Goal: Task Accomplishment & Management: Complete application form

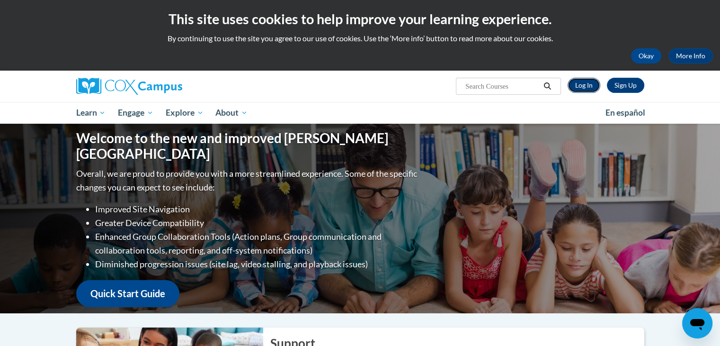
click at [582, 89] on link "Log In" at bounding box center [584, 85] width 33 height 15
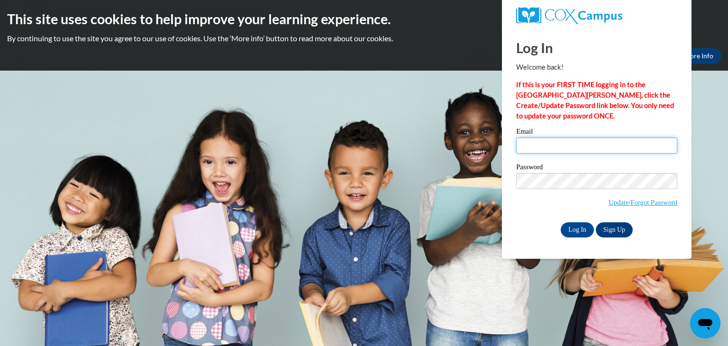
click at [579, 144] on input "Email" at bounding box center [596, 145] width 161 height 16
type input "ahubbard24@ivytech.edu"
click at [575, 235] on input "Log In" at bounding box center [576, 229] width 33 height 15
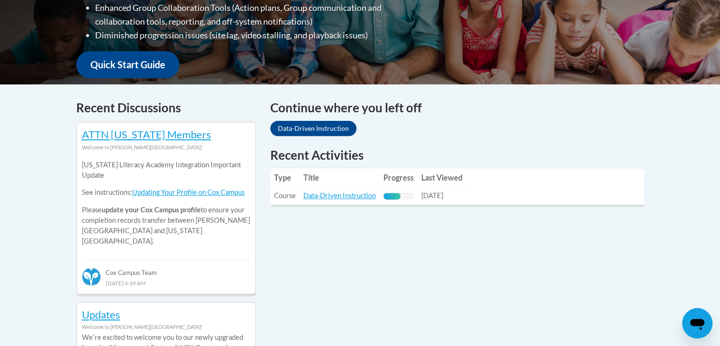
scroll to position [333, 0]
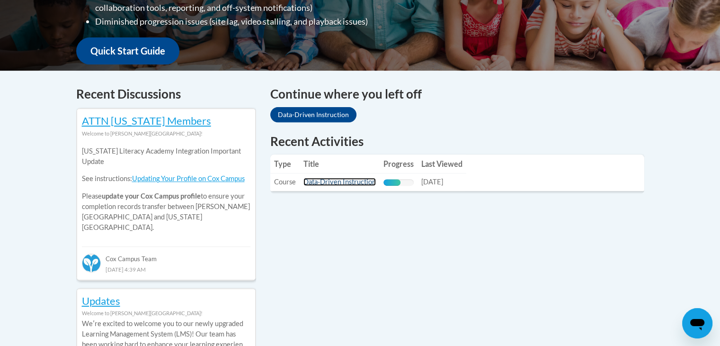
click at [349, 178] on link "Data-Driven Instruction" at bounding box center [340, 182] width 72 height 8
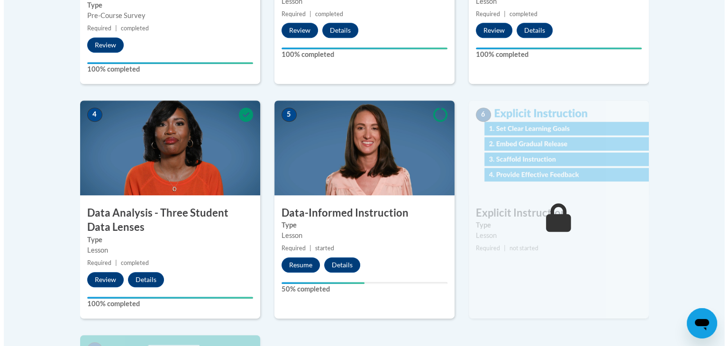
scroll to position [453, 0]
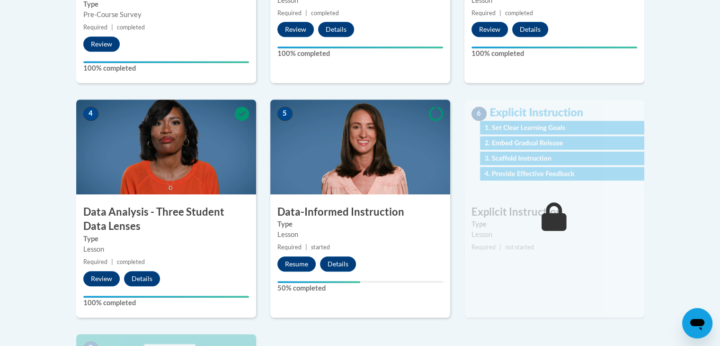
click at [308, 254] on div "5 Data-Informed Instruction Type Lesson Required | started Resume Details Feedb…" at bounding box center [360, 208] width 180 height 218
click at [305, 260] on button "Resume" at bounding box center [297, 263] width 38 height 15
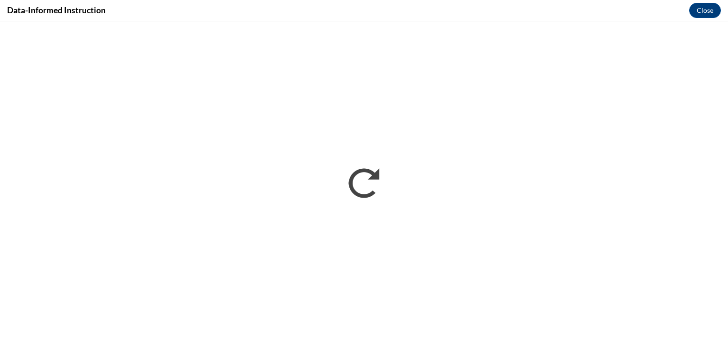
scroll to position [0, 0]
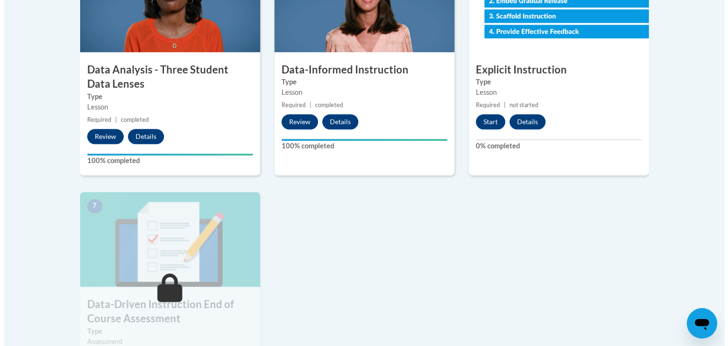
scroll to position [590, 0]
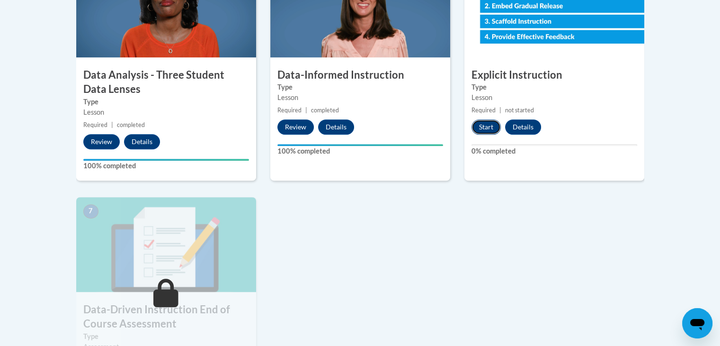
click at [489, 131] on button "Start" at bounding box center [486, 126] width 29 height 15
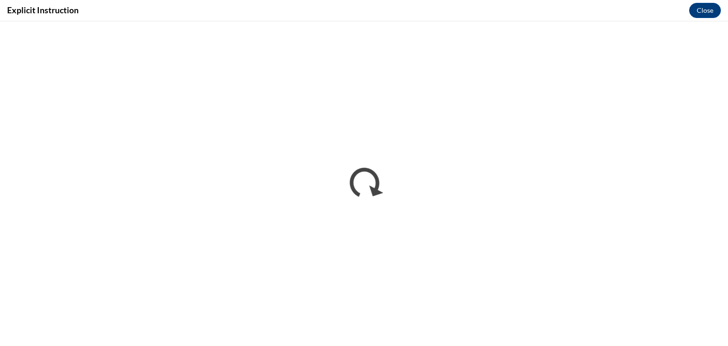
scroll to position [0, 0]
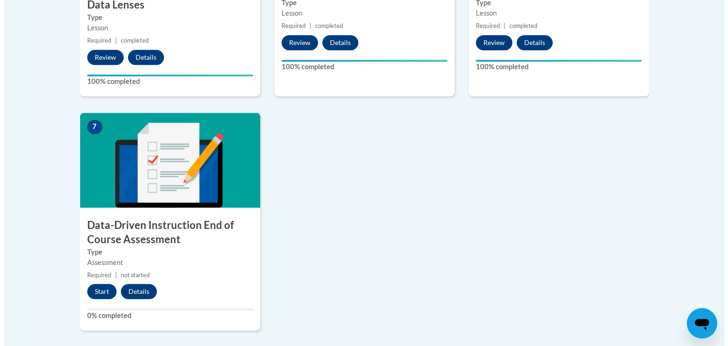
scroll to position [673, 0]
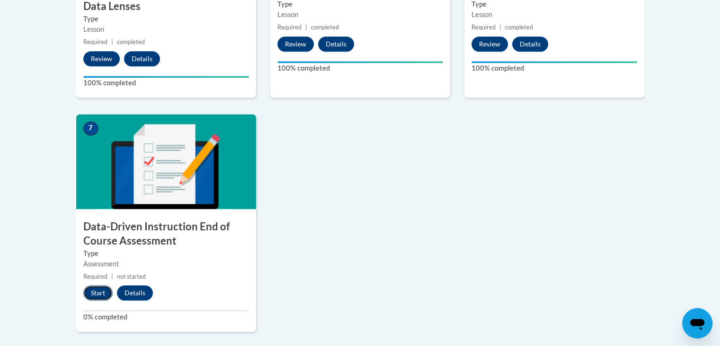
click at [97, 298] on button "Start" at bounding box center [97, 292] width 29 height 15
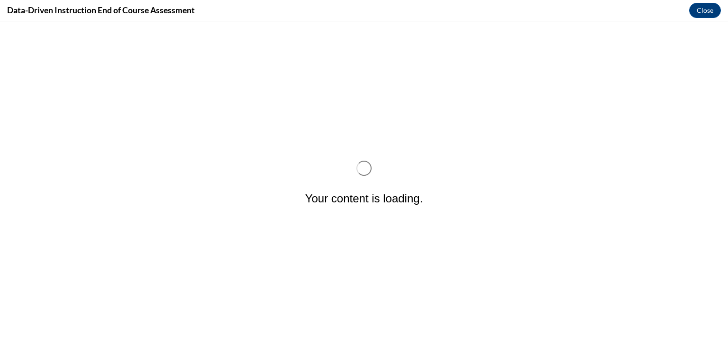
scroll to position [0, 0]
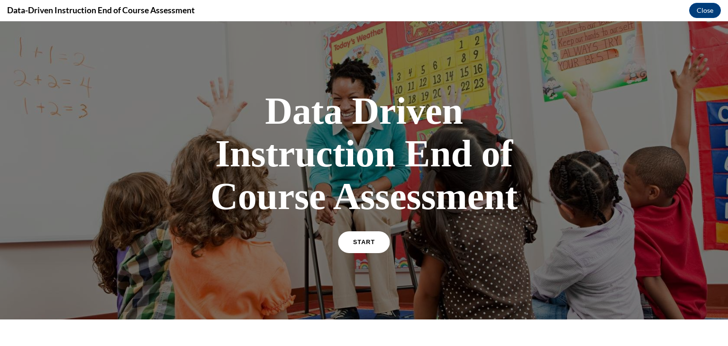
click at [382, 243] on link "START" at bounding box center [364, 242] width 52 height 22
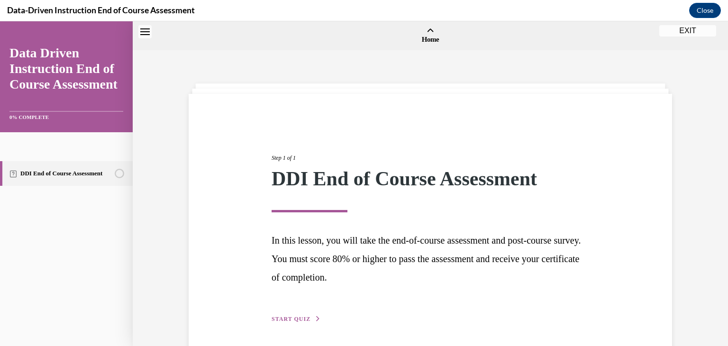
scroll to position [29, 0]
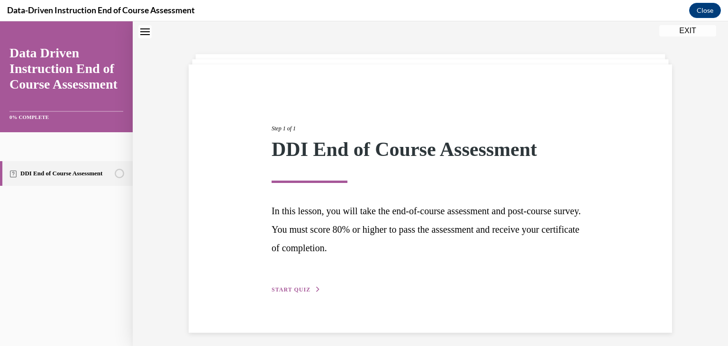
click at [286, 295] on div "Step 1 of 1 DDI End of Course Assessment In this lesson, you will take the end-…" at bounding box center [430, 198] width 483 height 268
click at [289, 289] on span "START QUIZ" at bounding box center [290, 289] width 39 height 7
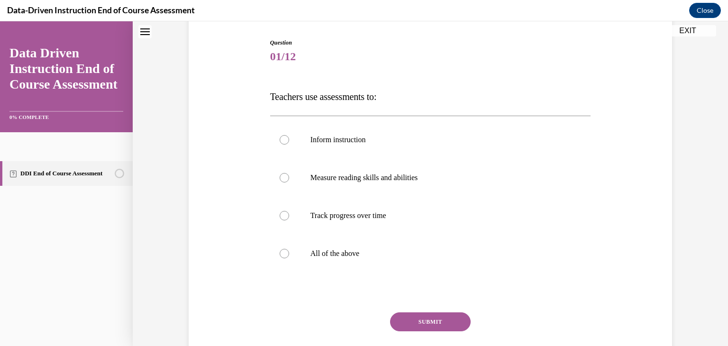
scroll to position [100, 0]
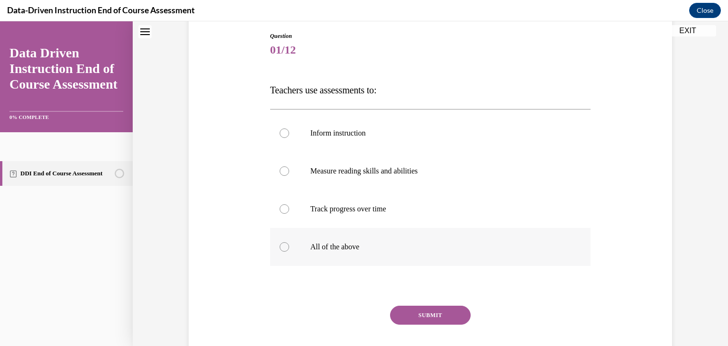
click at [382, 242] on p "All of the above" at bounding box center [438, 246] width 257 height 9
click at [289, 242] on input "All of the above" at bounding box center [283, 246] width 9 height 9
radio input "true"
click at [426, 312] on button "SUBMIT" at bounding box center [430, 315] width 81 height 19
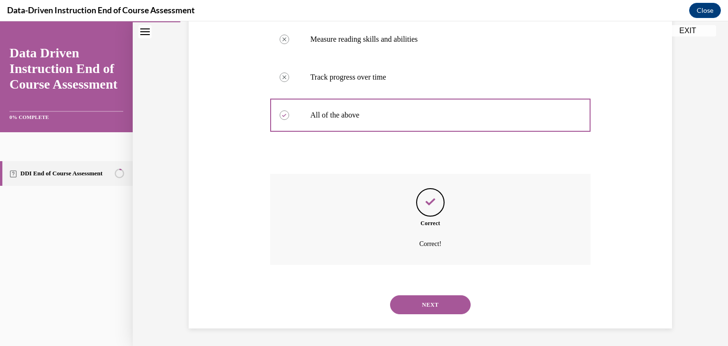
scroll to position [233, 0]
click at [432, 310] on button "NEXT" at bounding box center [430, 303] width 81 height 19
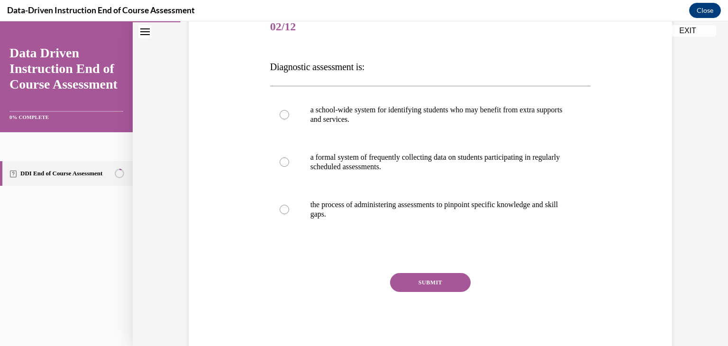
scroll to position [124, 0]
click at [506, 174] on label "a formal system of frequently collecting data on students participating in regu…" at bounding box center [430, 160] width 321 height 47
click at [289, 166] on input "a formal system of frequently collecting data on students participating in regu…" at bounding box center [283, 160] width 9 height 9
radio input "true"
click at [450, 286] on button "SUBMIT" at bounding box center [430, 281] width 81 height 19
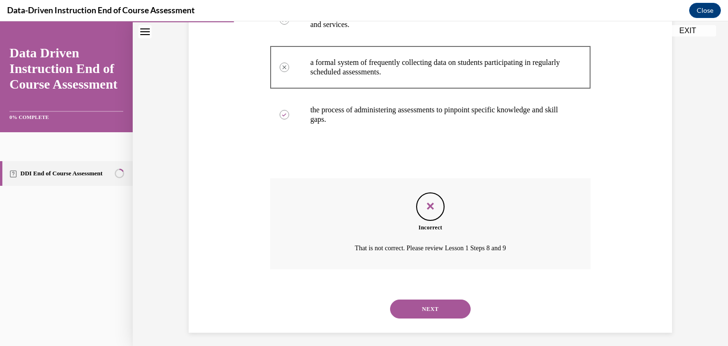
scroll to position [224, 0]
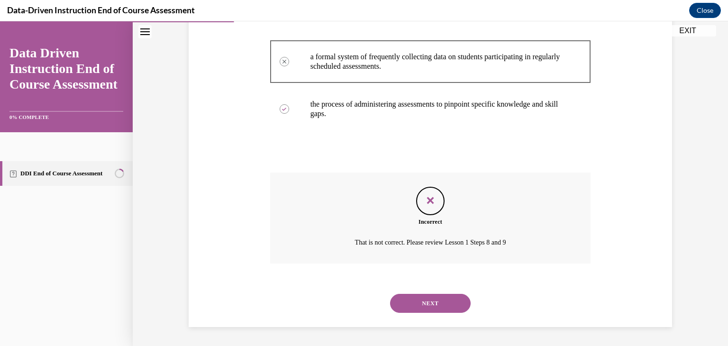
click at [443, 307] on button "NEXT" at bounding box center [430, 303] width 81 height 19
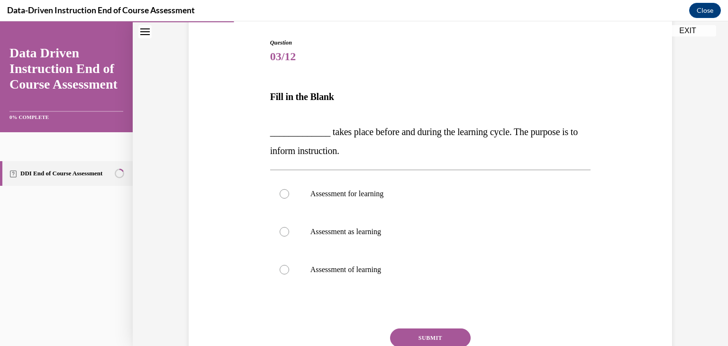
scroll to position [93, 0]
click at [364, 194] on p "Assessment for learning" at bounding box center [438, 193] width 257 height 9
click at [289, 194] on input "Assessment for learning" at bounding box center [283, 193] width 9 height 9
radio input "true"
click at [421, 334] on button "SUBMIT" at bounding box center [430, 338] width 81 height 19
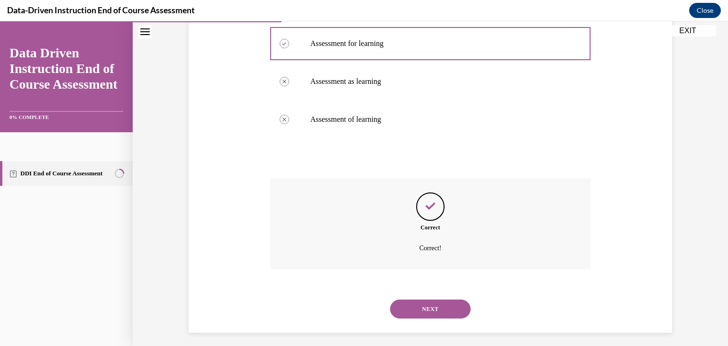
scroll to position [249, 0]
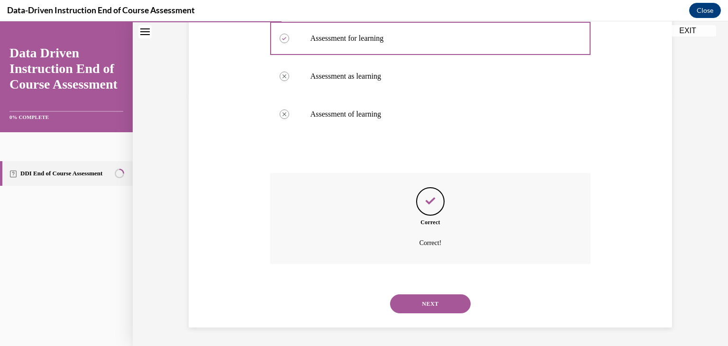
click at [413, 307] on button "NEXT" at bounding box center [430, 303] width 81 height 19
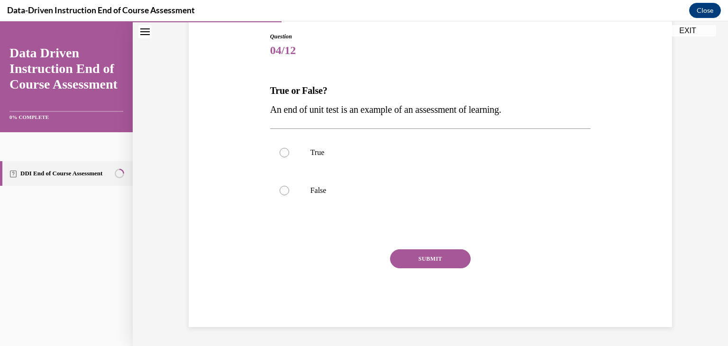
scroll to position [99, 0]
click at [379, 163] on label "True" at bounding box center [430, 153] width 321 height 38
click at [289, 157] on input "True" at bounding box center [283, 152] width 9 height 9
radio input "true"
click at [419, 255] on button "SUBMIT" at bounding box center [430, 258] width 81 height 19
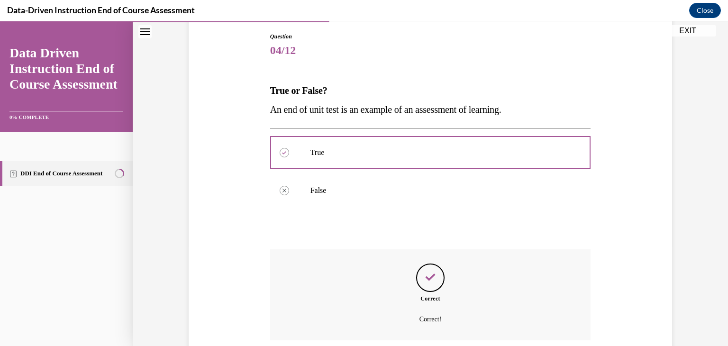
scroll to position [176, 0]
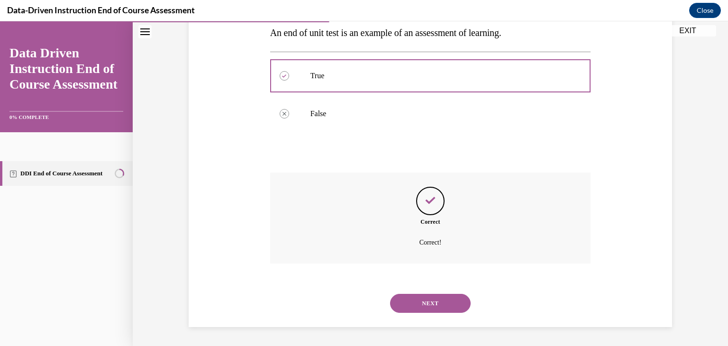
click at [424, 296] on button "NEXT" at bounding box center [430, 303] width 81 height 19
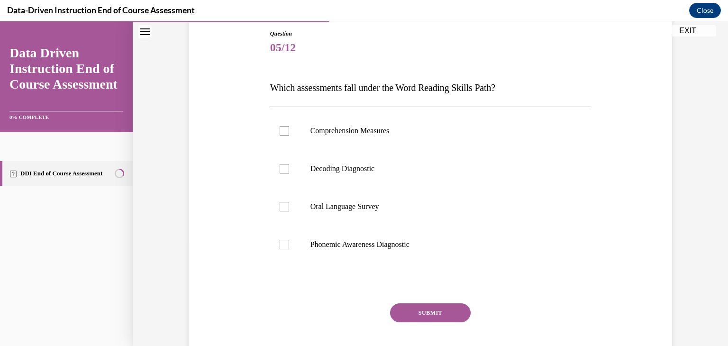
scroll to position [110, 0]
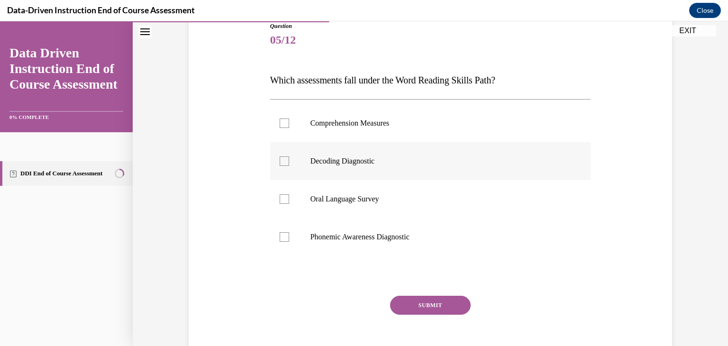
click at [410, 153] on label "Decoding Diagnostic" at bounding box center [430, 161] width 321 height 38
click at [289, 156] on input "Decoding Diagnostic" at bounding box center [283, 160] width 9 height 9
checkbox input "true"
click at [406, 187] on label "Oral Language Survey" at bounding box center [430, 199] width 321 height 38
click at [289, 194] on input "Oral Language Survey" at bounding box center [283, 198] width 9 height 9
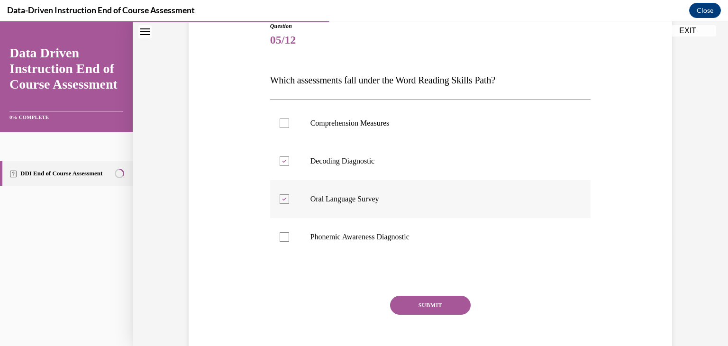
click at [392, 207] on label "Oral Language Survey" at bounding box center [430, 199] width 321 height 38
click at [289, 204] on input "Oral Language Survey" at bounding box center [283, 198] width 9 height 9
checkbox input "false"
click at [393, 230] on label "Phonemic Awareness Diagnostic" at bounding box center [430, 237] width 321 height 38
click at [289, 232] on input "Phonemic Awareness Diagnostic" at bounding box center [283, 236] width 9 height 9
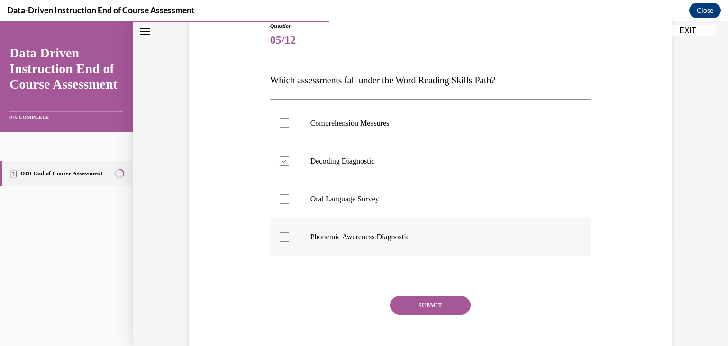
checkbox input "true"
click at [386, 129] on label "Comprehension Measures" at bounding box center [430, 123] width 321 height 38
click at [289, 128] on input "Comprehension Measures" at bounding box center [283, 122] width 9 height 9
checkbox input "true"
click at [399, 307] on button "SUBMIT" at bounding box center [430, 305] width 81 height 19
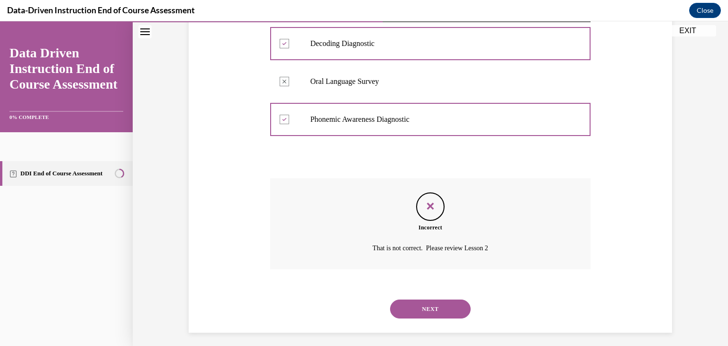
scroll to position [233, 0]
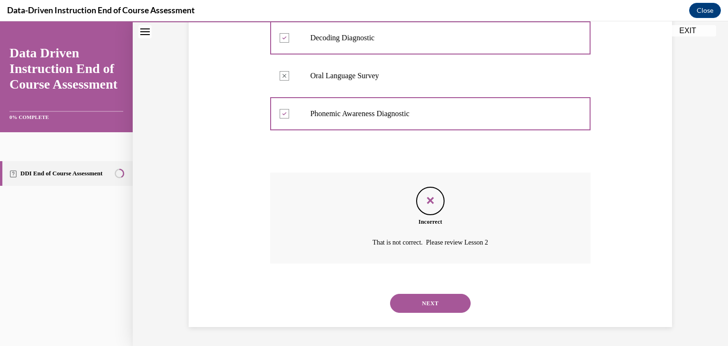
click at [435, 306] on button "NEXT" at bounding box center [430, 303] width 81 height 19
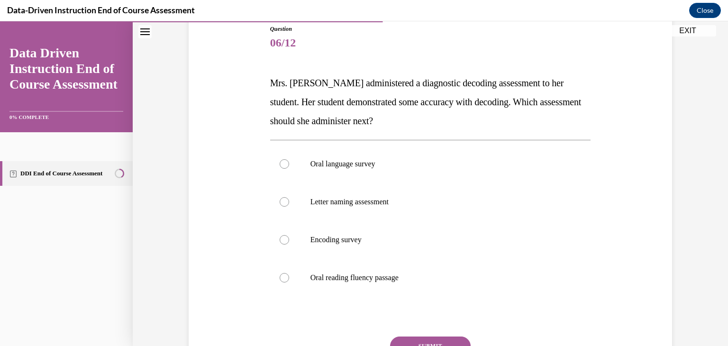
scroll to position [110, 0]
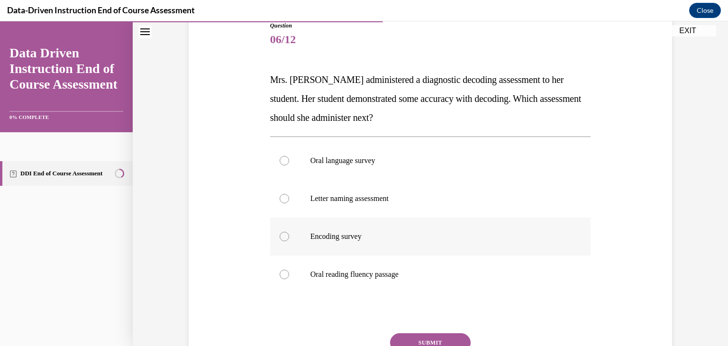
click at [379, 247] on label "Encoding survey" at bounding box center [430, 236] width 321 height 38
click at [289, 241] on input "Encoding survey" at bounding box center [283, 236] width 9 height 9
radio input "true"
click at [428, 340] on button "SUBMIT" at bounding box center [430, 342] width 81 height 19
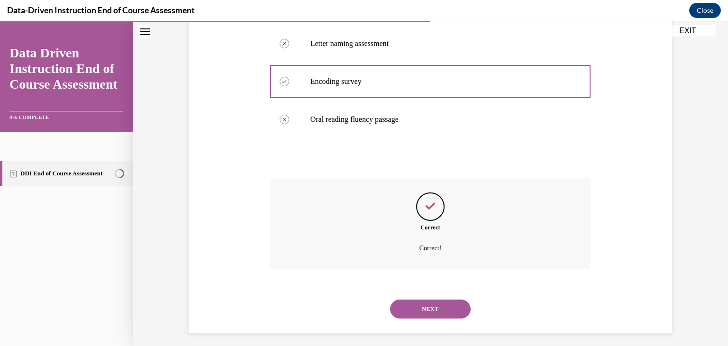
scroll to position [271, 0]
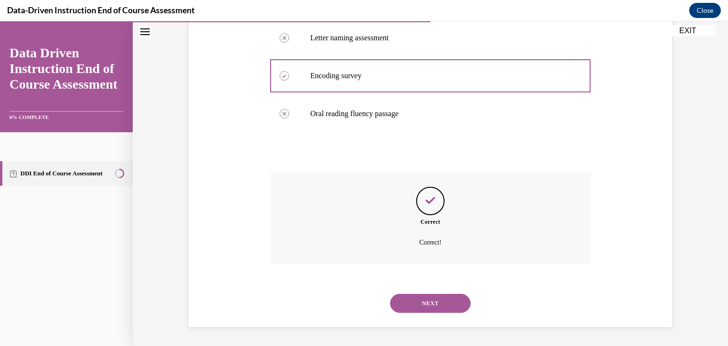
click at [416, 310] on button "NEXT" at bounding box center [430, 303] width 81 height 19
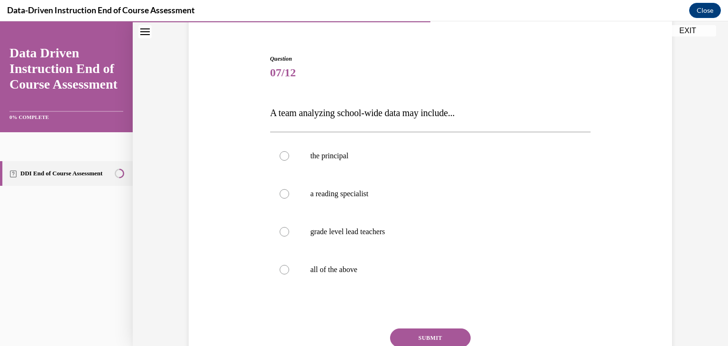
scroll to position [80, 0]
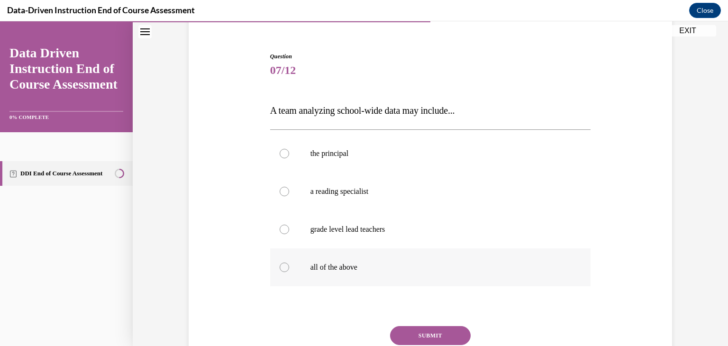
click at [390, 260] on label "all of the above" at bounding box center [430, 267] width 321 height 38
click at [289, 262] on input "all of the above" at bounding box center [283, 266] width 9 height 9
radio input "true"
click at [426, 332] on button "SUBMIT" at bounding box center [430, 335] width 81 height 19
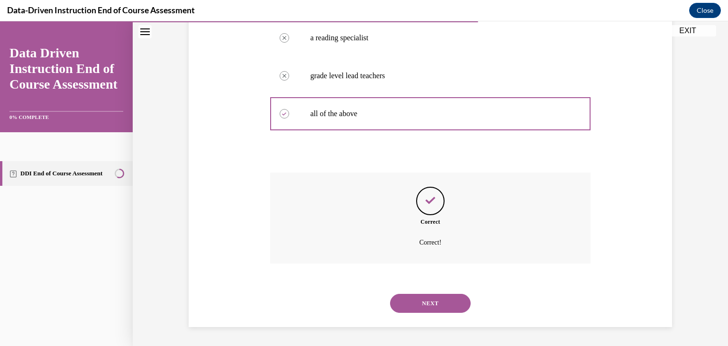
click at [419, 299] on button "NEXT" at bounding box center [430, 303] width 81 height 19
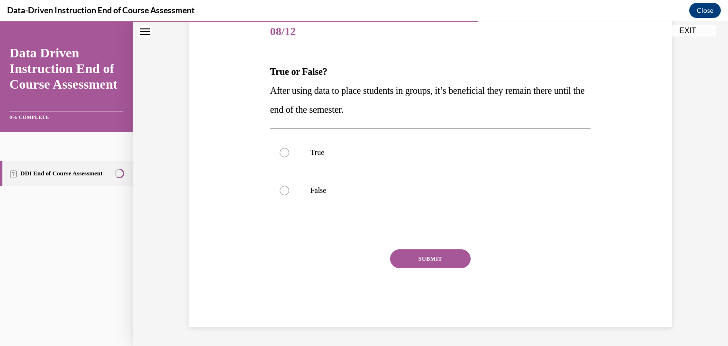
scroll to position [105, 0]
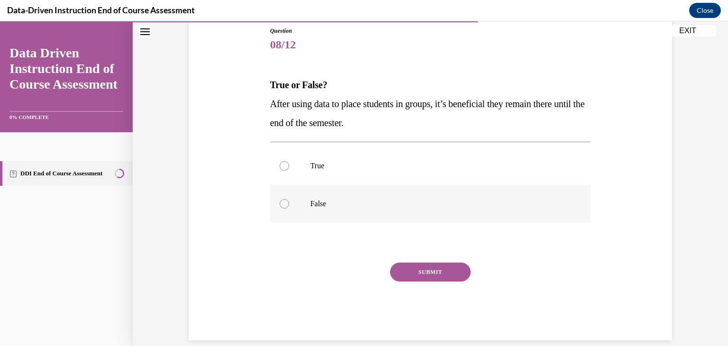
click at [338, 194] on label "False" at bounding box center [430, 204] width 321 height 38
click at [289, 199] on input "False" at bounding box center [283, 203] width 9 height 9
radio input "true"
click at [414, 275] on button "SUBMIT" at bounding box center [430, 271] width 81 height 19
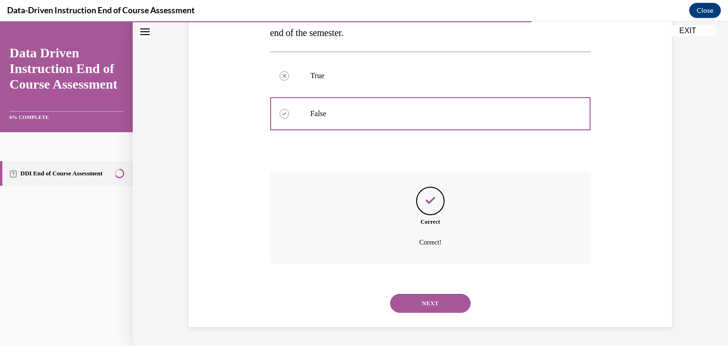
click at [433, 296] on button "NEXT" at bounding box center [430, 303] width 81 height 19
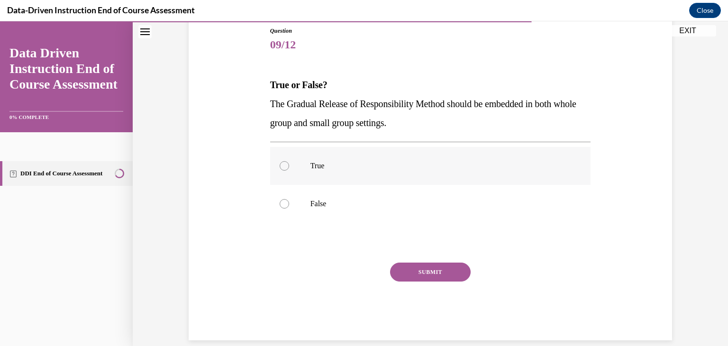
click at [375, 171] on label "True" at bounding box center [430, 166] width 321 height 38
click at [289, 171] on input "True" at bounding box center [283, 165] width 9 height 9
radio input "true"
click at [426, 273] on button "SUBMIT" at bounding box center [430, 271] width 81 height 19
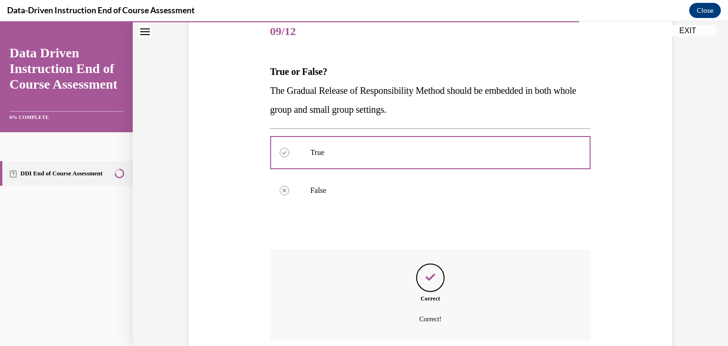
scroll to position [195, 0]
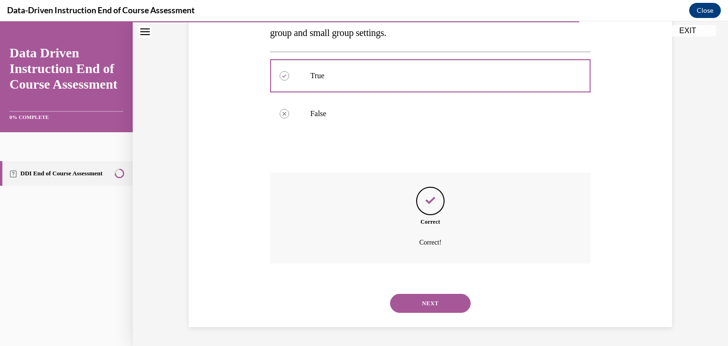
click at [422, 296] on button "NEXT" at bounding box center [430, 303] width 81 height 19
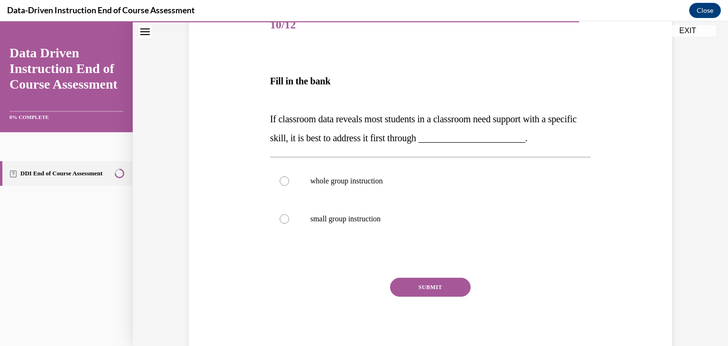
scroll to position [125, 0]
click at [466, 195] on label "whole group instruction" at bounding box center [430, 181] width 321 height 38
click at [289, 186] on input "whole group instruction" at bounding box center [283, 181] width 9 height 9
radio input "true"
click at [449, 291] on button "SUBMIT" at bounding box center [430, 287] width 81 height 19
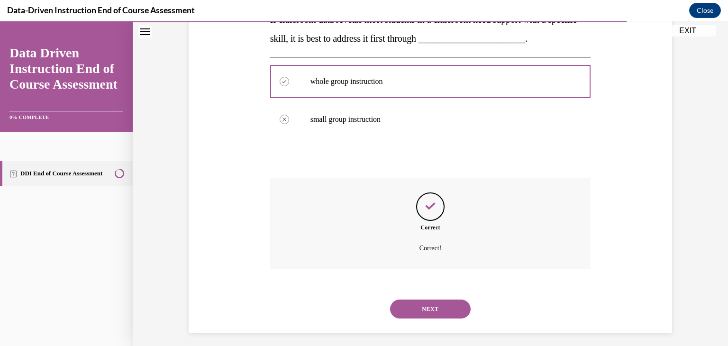
scroll to position [230, 0]
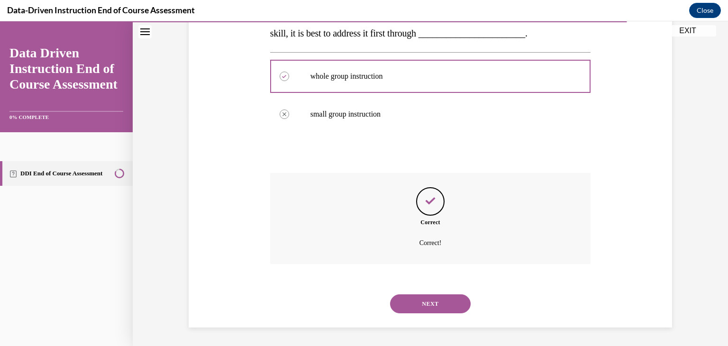
click at [428, 307] on button "NEXT" at bounding box center [430, 303] width 81 height 19
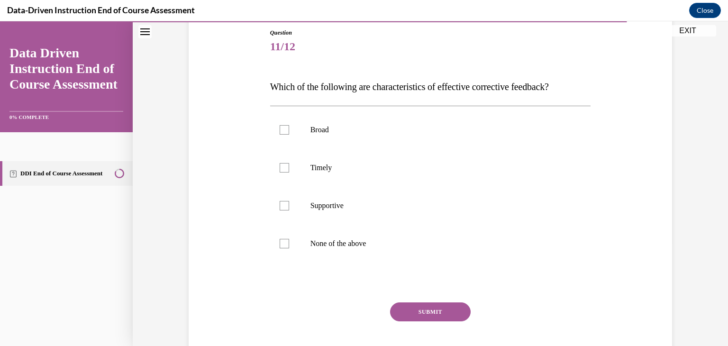
scroll to position [104, 0]
click at [340, 162] on p "Timely" at bounding box center [438, 166] width 257 height 9
click at [289, 162] on input "Timely" at bounding box center [283, 166] width 9 height 9
checkbox input "true"
click at [345, 203] on p "Supportive" at bounding box center [438, 204] width 257 height 9
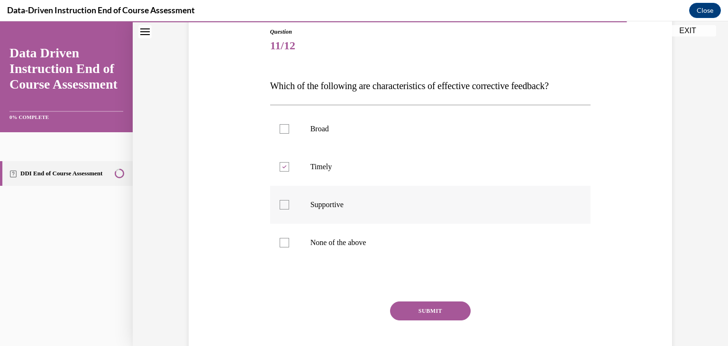
click at [289, 203] on input "Supportive" at bounding box center [283, 204] width 9 height 9
checkbox input "true"
click at [410, 307] on button "SUBMIT" at bounding box center [430, 310] width 81 height 19
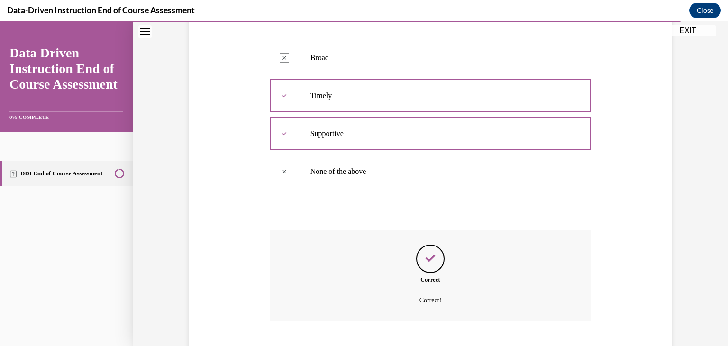
scroll to position [233, 0]
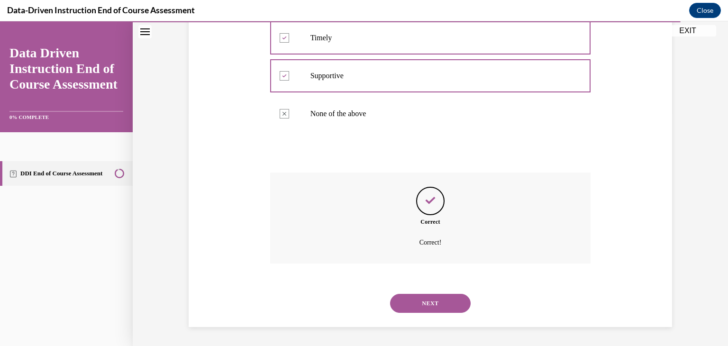
click at [432, 300] on button "NEXT" at bounding box center [430, 303] width 81 height 19
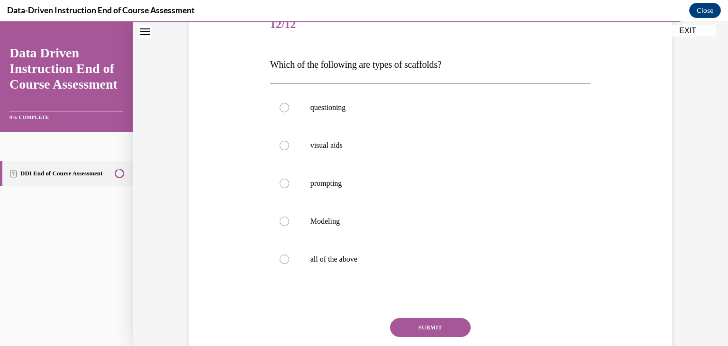
scroll to position [127, 0]
click at [351, 271] on label "all of the above" at bounding box center [430, 258] width 321 height 38
click at [289, 262] on input "all of the above" at bounding box center [283, 257] width 9 height 9
radio input "true"
click at [425, 320] on button "SUBMIT" at bounding box center [430, 325] width 81 height 19
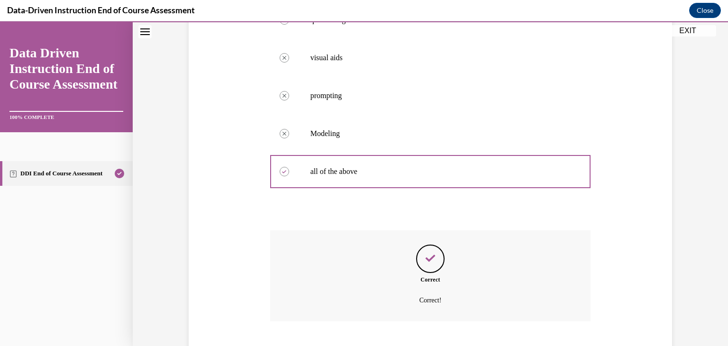
scroll to position [271, 0]
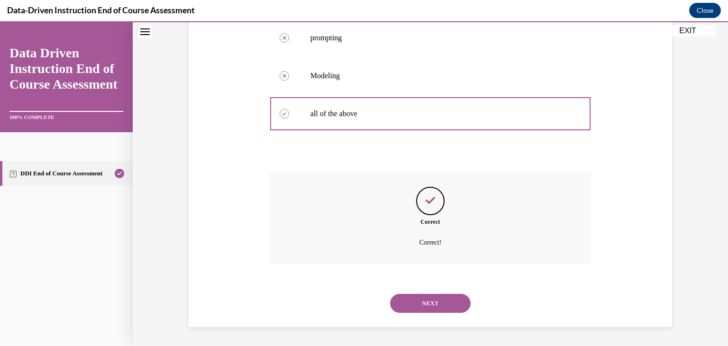
click at [425, 320] on div "NEXT" at bounding box center [430, 303] width 321 height 38
click at [423, 308] on button "NEXT" at bounding box center [430, 303] width 81 height 19
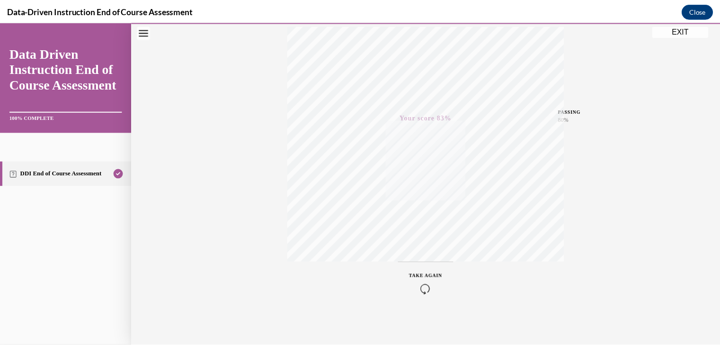
scroll to position [161, 0]
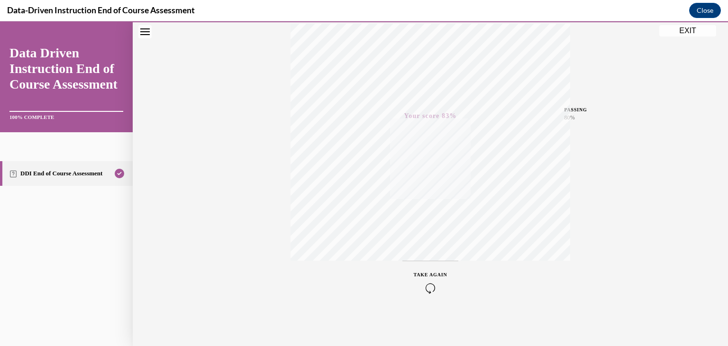
click at [678, 33] on button "EXIT" at bounding box center [687, 30] width 57 height 11
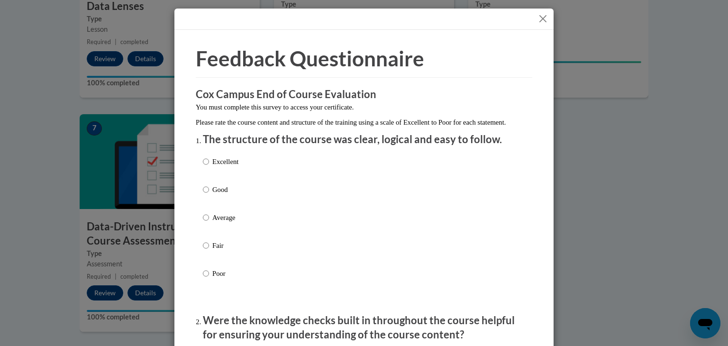
click at [542, 18] on button "Close" at bounding box center [543, 19] width 12 height 12
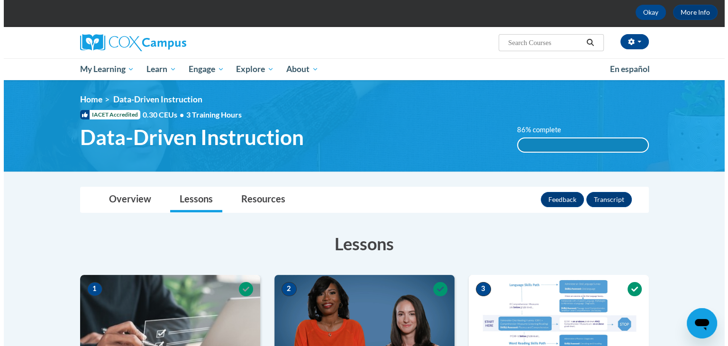
scroll to position [45, 0]
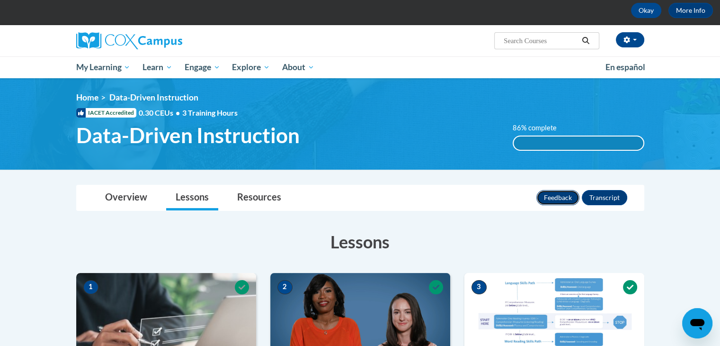
click at [559, 193] on button "Feedback" at bounding box center [558, 197] width 43 height 15
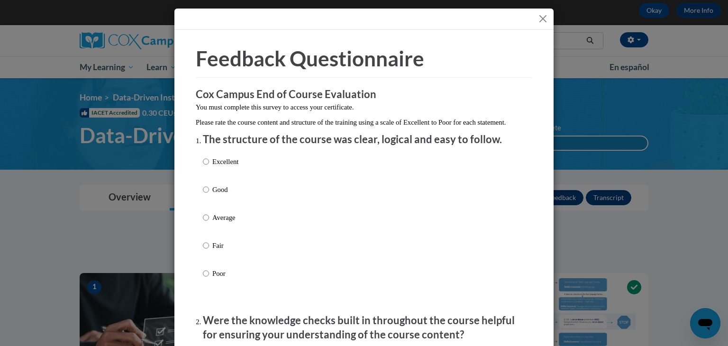
click at [239, 177] on div "Excellent Good Average Fair Poor" at bounding box center [364, 229] width 322 height 154
click at [231, 167] on p "Excellent" at bounding box center [225, 161] width 26 height 10
click at [209, 167] on input "Excellent" at bounding box center [206, 161] width 6 height 10
radio input "true"
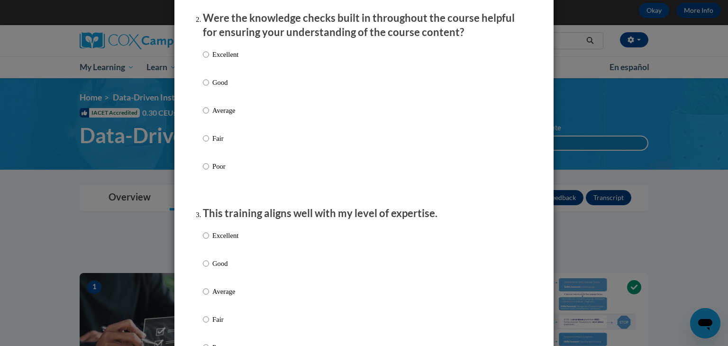
scroll to position [305, 0]
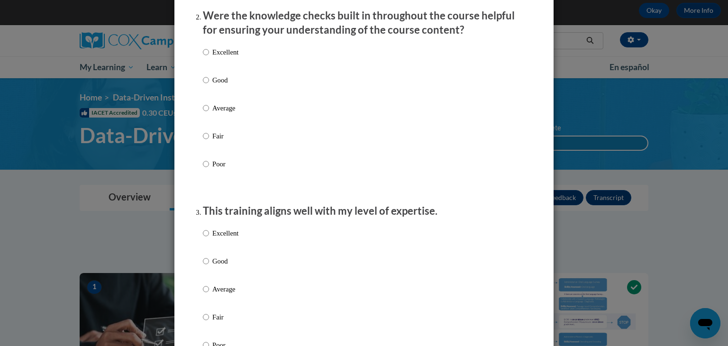
click at [212, 57] on p "Excellent" at bounding box center [225, 52] width 26 height 10
click at [208, 57] on input "Excellent" at bounding box center [206, 52] width 6 height 10
radio input "true"
click at [214, 238] on p "Excellent" at bounding box center [225, 233] width 26 height 10
click at [209, 238] on input "Excellent" at bounding box center [206, 233] width 6 height 10
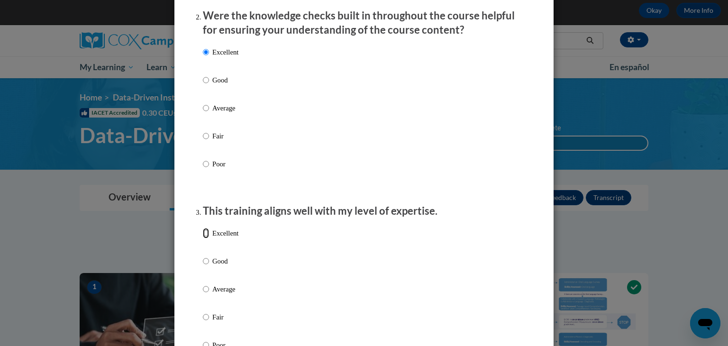
radio input "true"
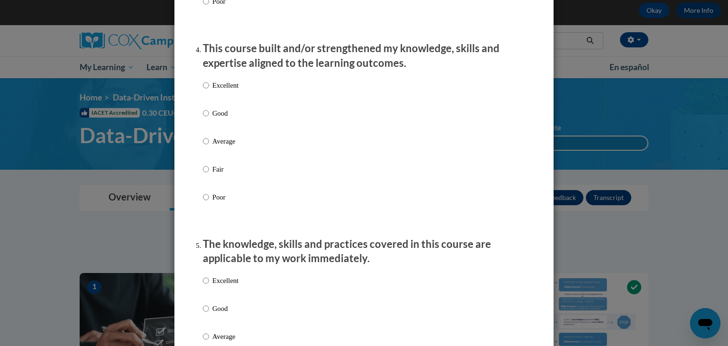
scroll to position [657, 0]
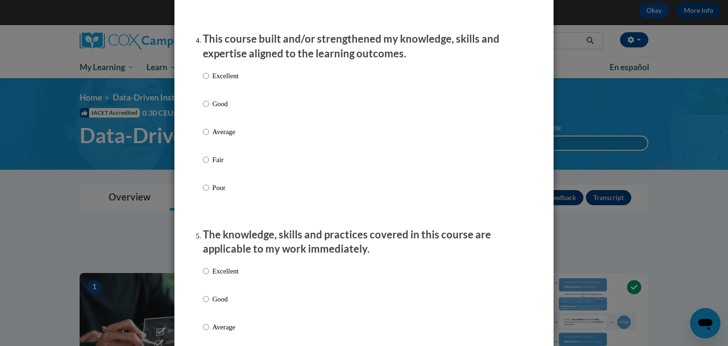
click at [222, 81] on p "Excellent" at bounding box center [225, 76] width 26 height 10
click at [209, 81] on input "Excellent" at bounding box center [206, 76] width 6 height 10
radio input "true"
click at [218, 276] on p "Excellent" at bounding box center [225, 271] width 26 height 10
click at [209, 276] on input "Excellent" at bounding box center [206, 271] width 6 height 10
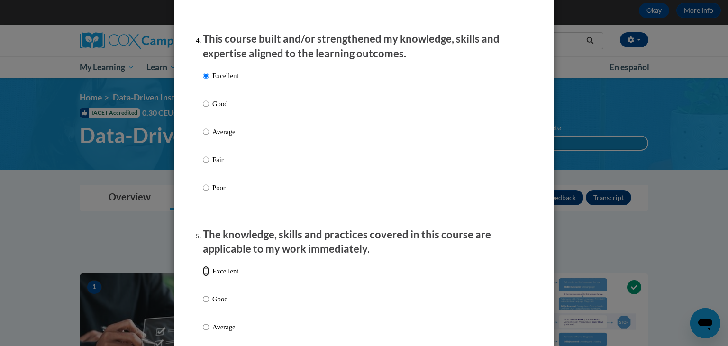
radio input "true"
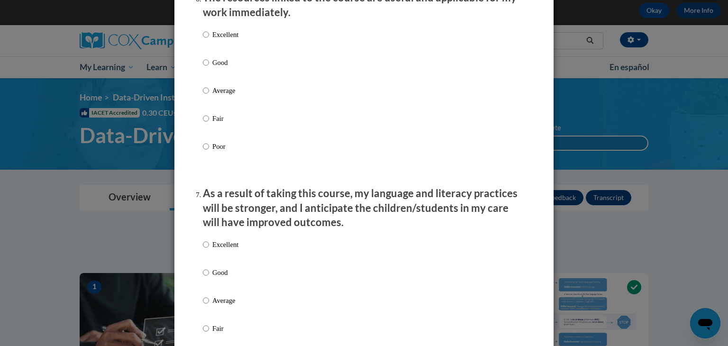
scroll to position [1088, 0]
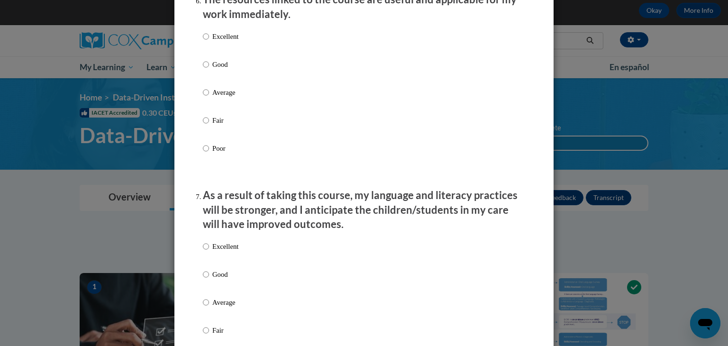
click at [224, 42] on p "Excellent" at bounding box center [225, 36] width 26 height 10
click at [209, 42] on input "Excellent" at bounding box center [206, 36] width 6 height 10
radio input "true"
click at [218, 252] on p "Excellent" at bounding box center [225, 246] width 26 height 10
click at [209, 252] on input "Excellent" at bounding box center [206, 246] width 6 height 10
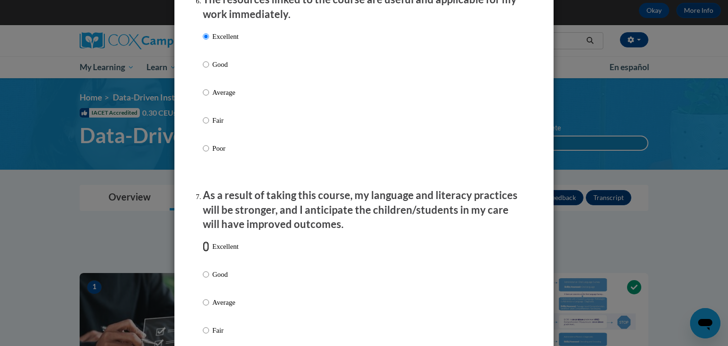
radio input "true"
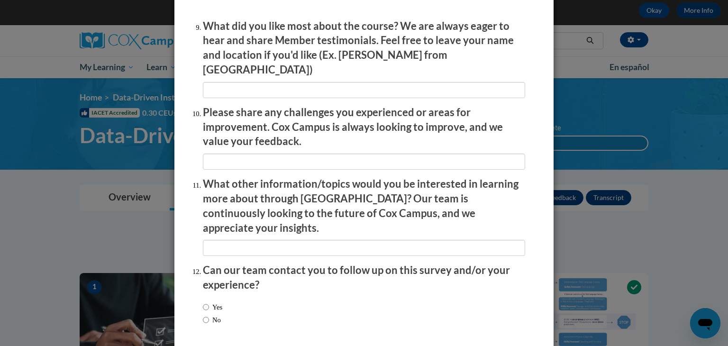
scroll to position [1627, 0]
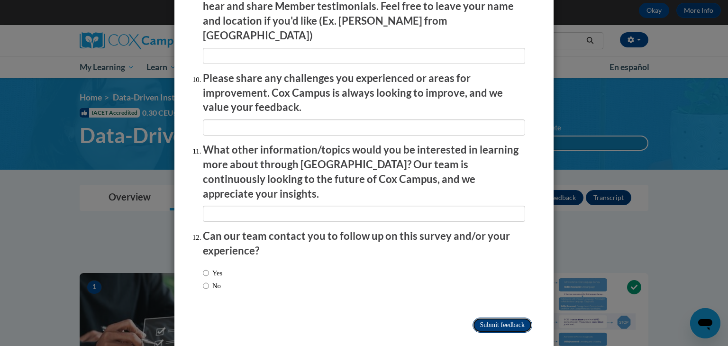
click at [507, 317] on input "Submit feedback" at bounding box center [502, 324] width 60 height 15
